Goal: Check status: Check status

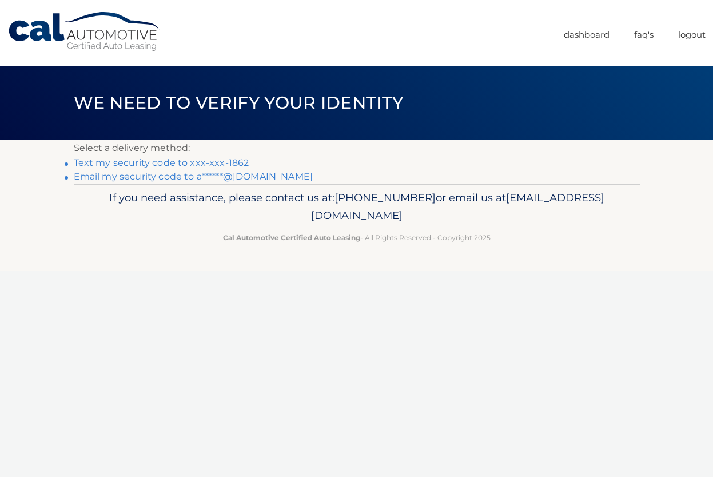
click at [187, 165] on link "Text my security code to xxx-xxx-1862" at bounding box center [162, 162] width 176 height 11
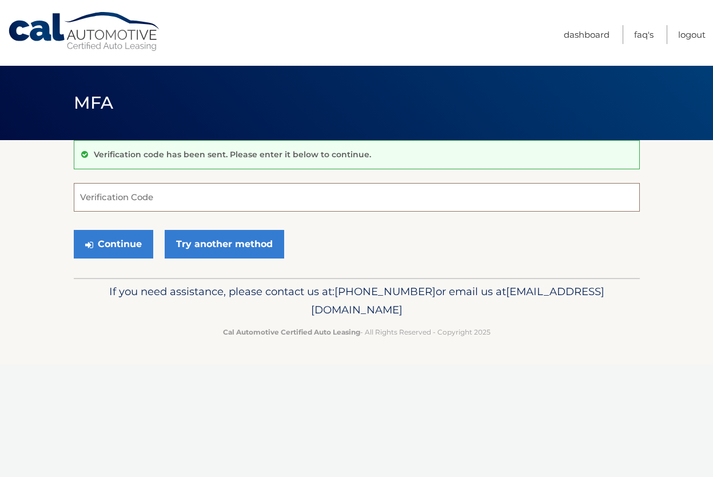
click at [152, 201] on input "Verification Code" at bounding box center [357, 197] width 566 height 29
paste input "589871"
type input "589871"
click at [126, 243] on button "Continue" at bounding box center [114, 244] width 80 height 29
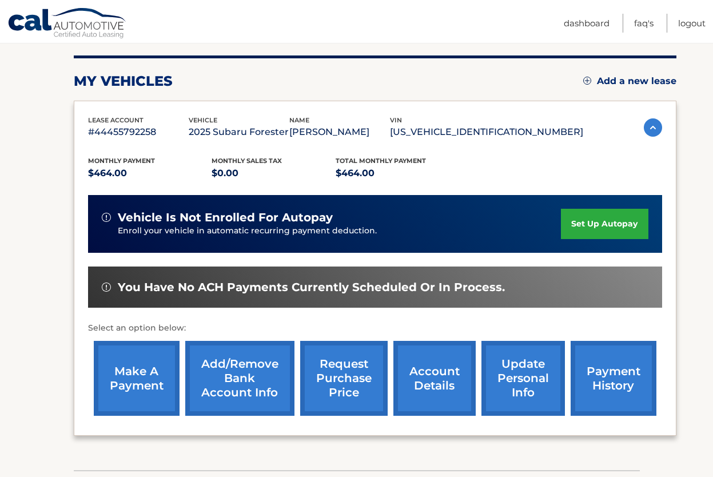
scroll to position [137, 0]
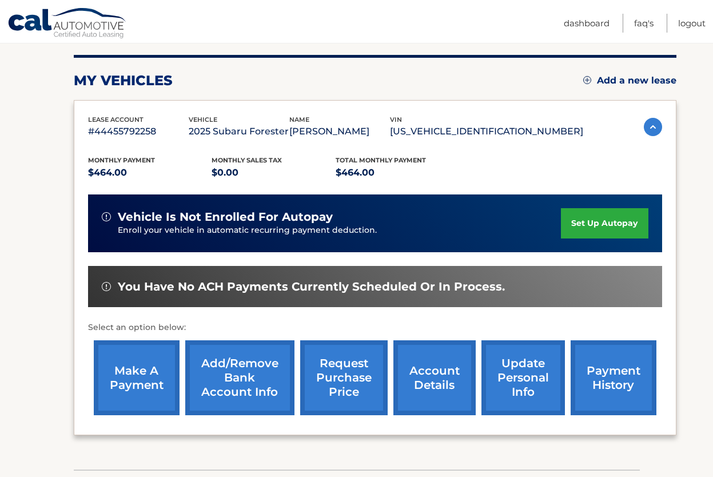
click at [621, 389] on link "payment history" at bounding box center [614, 377] width 86 height 75
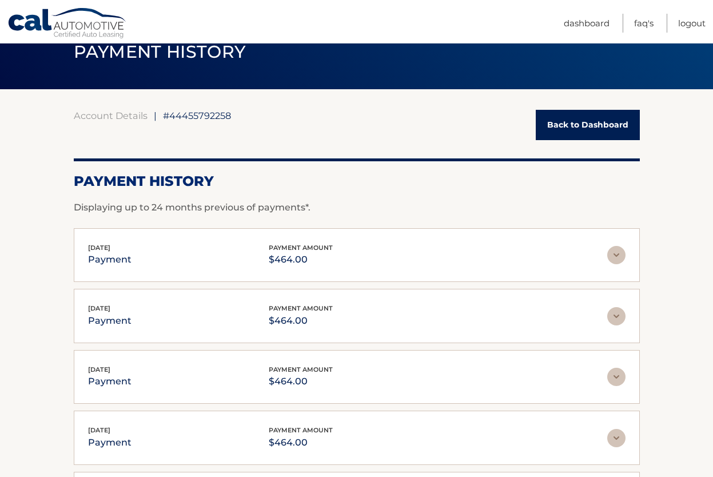
scroll to position [51, 0]
